Goal: Task Accomplishment & Management: Complete application form

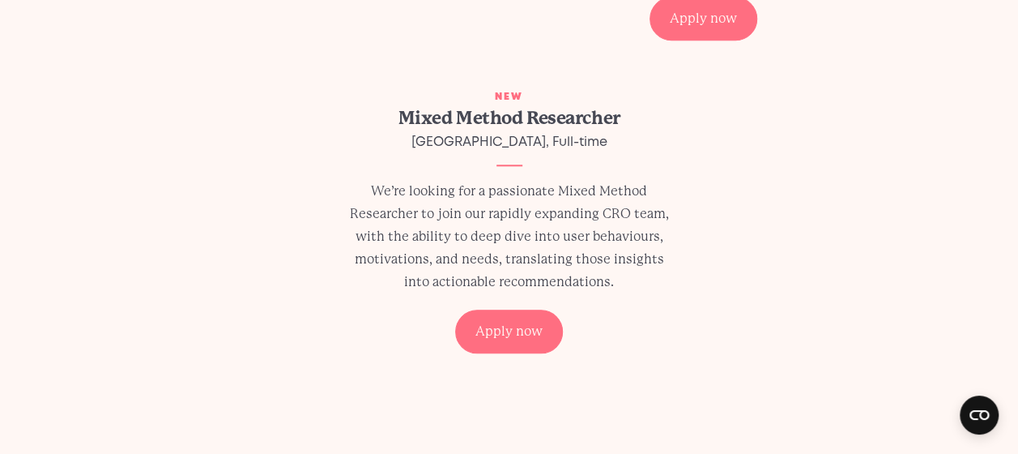
scroll to position [729, 0]
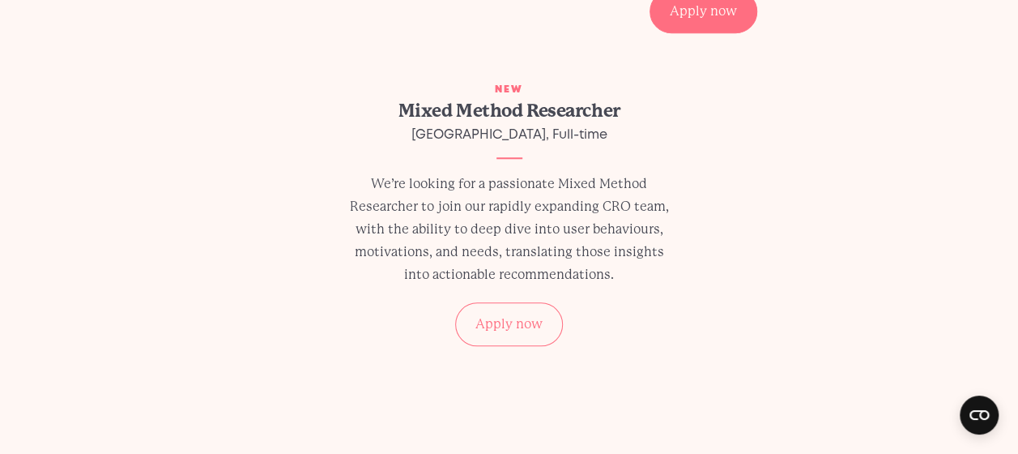
click at [521, 333] on div "Apply now" at bounding box center [509, 324] width 108 height 44
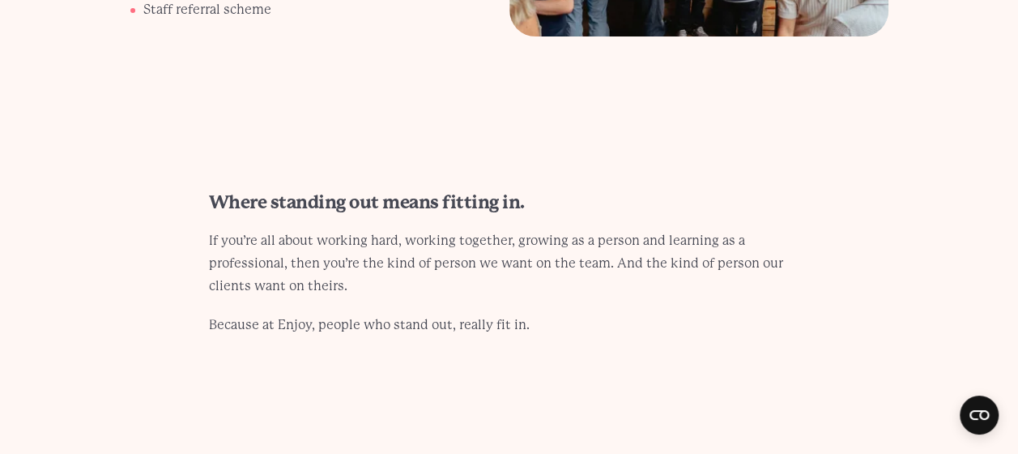
scroll to position [3240, 0]
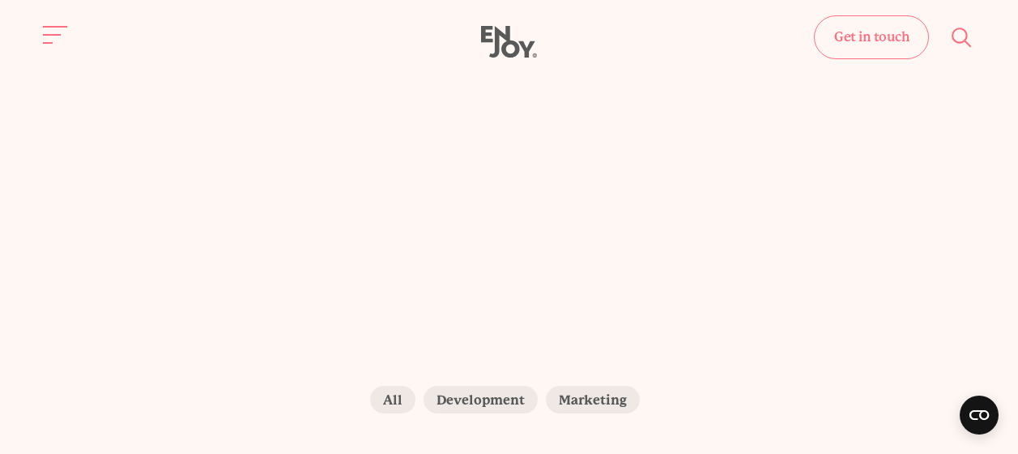
scroll to position [729, 0]
